Goal: Transaction & Acquisition: Download file/media

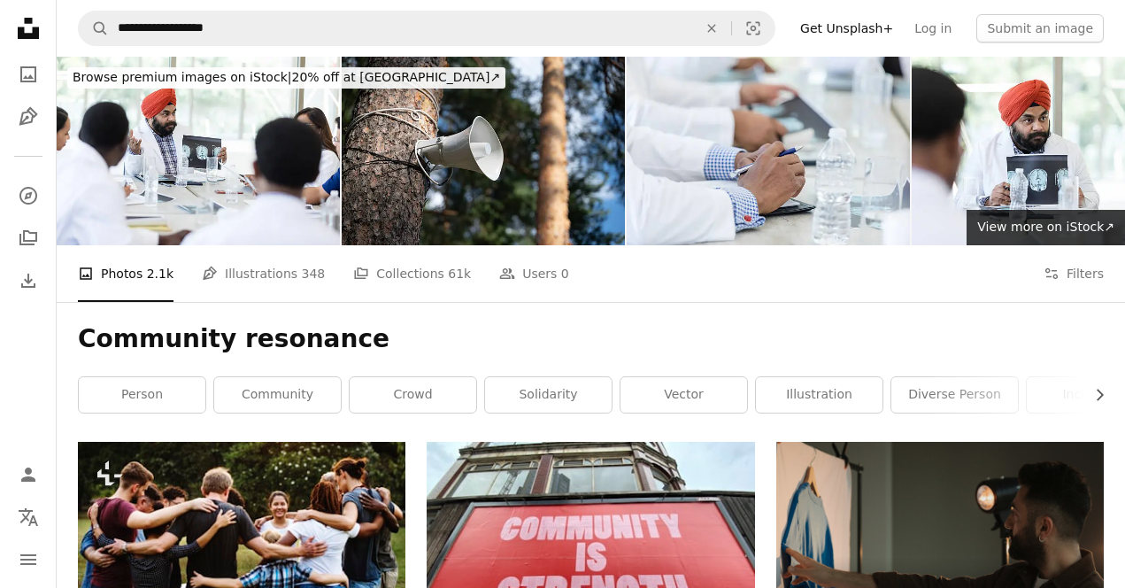
scroll to position [25329, 0]
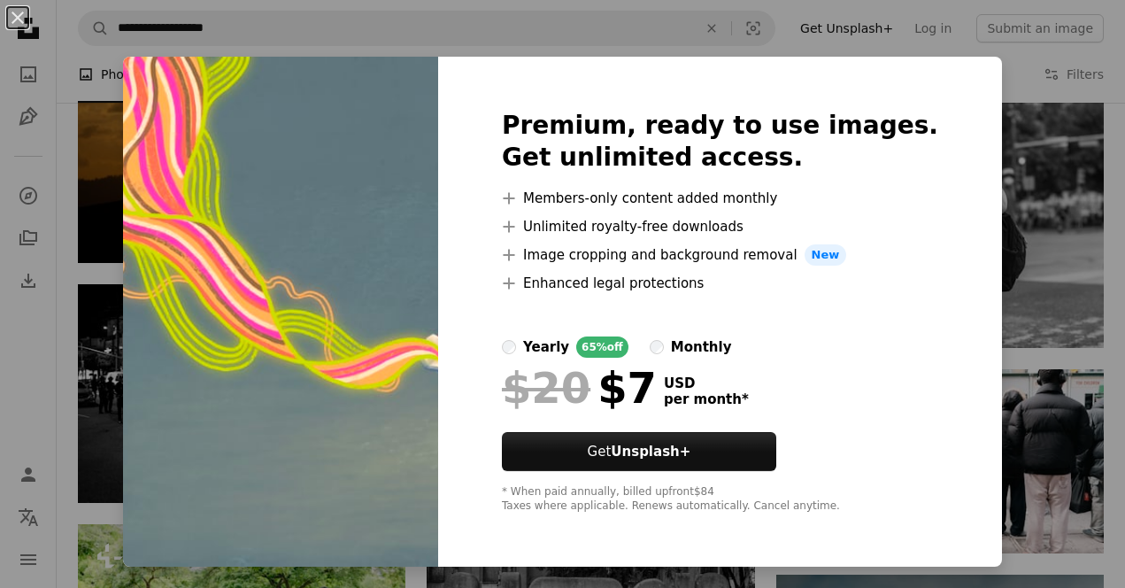
click at [45, 323] on div "An X shape Premium, ready to use images. Get unlimited access. A plus sign Memb…" at bounding box center [562, 294] width 1125 height 588
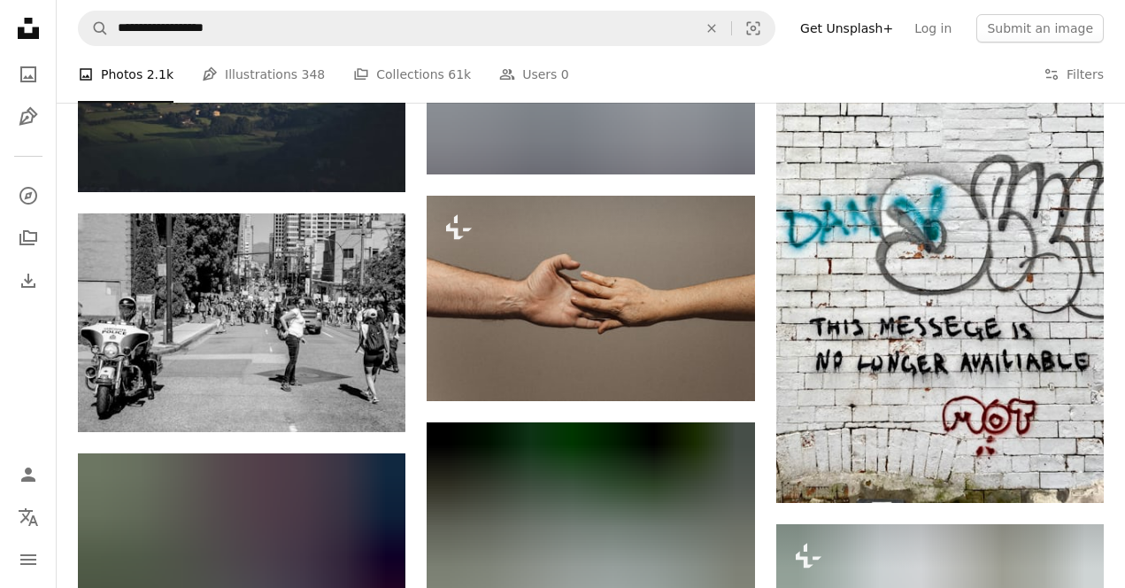
scroll to position [30643, 0]
